Goal: Task Accomplishment & Management: Manage account settings

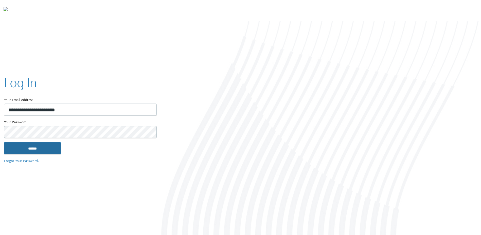
click at [31, 150] on input "******" at bounding box center [32, 148] width 57 height 12
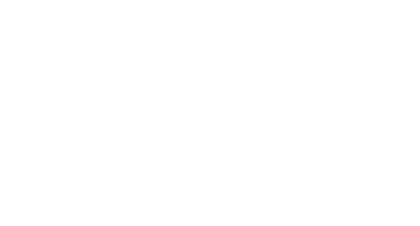
type input "**********"
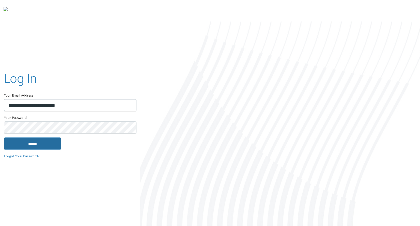
click at [32, 141] on input "******" at bounding box center [32, 144] width 57 height 12
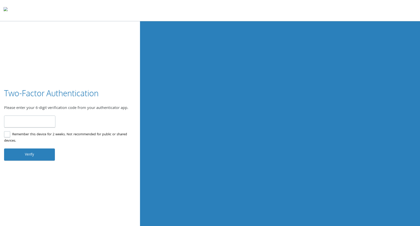
type input "******"
